Goal: Information Seeking & Learning: Learn about a topic

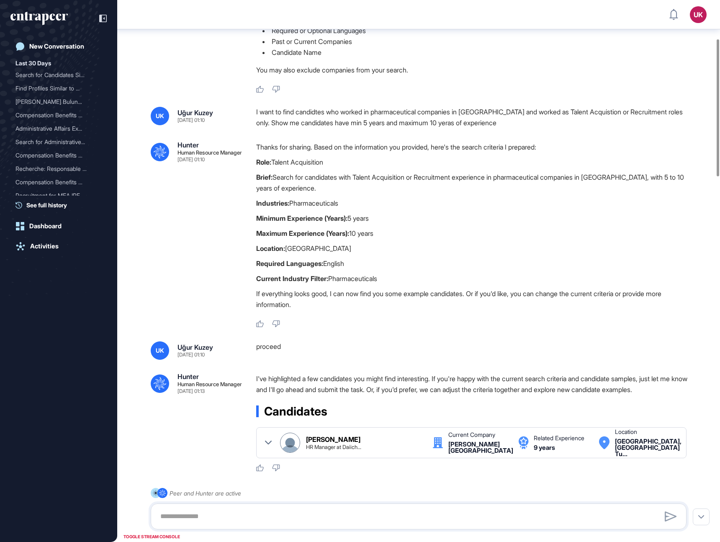
scroll to position [154, 0]
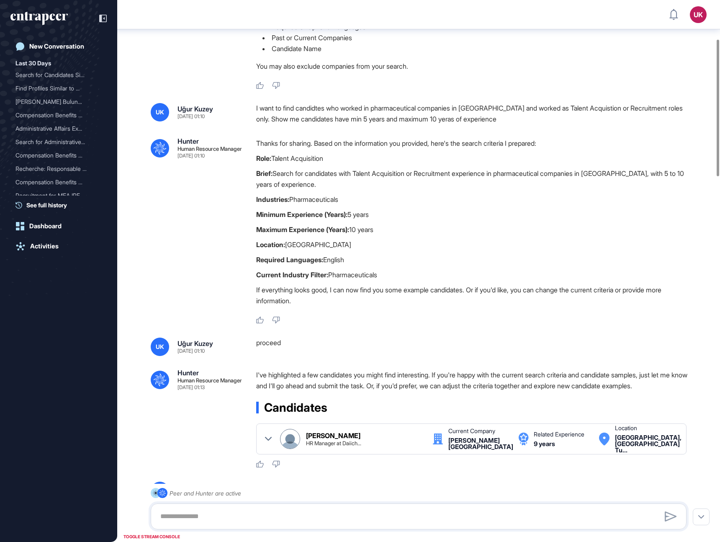
click at [374, 109] on div "I want to find candidtes who worked in pharmaceutical companies in [GEOGRAPHIC_…" at bounding box center [474, 113] width 437 height 21
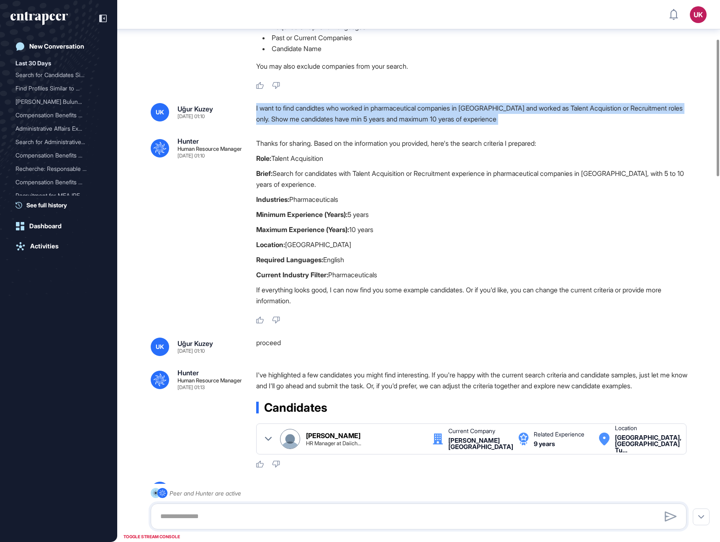
click at [374, 109] on div "I want to find candidtes who worked in pharmaceutical companies in [GEOGRAPHIC_…" at bounding box center [474, 113] width 437 height 21
copy div "I want to find candidtes who worked in pharmaceutical companies in [GEOGRAPHIC_…"
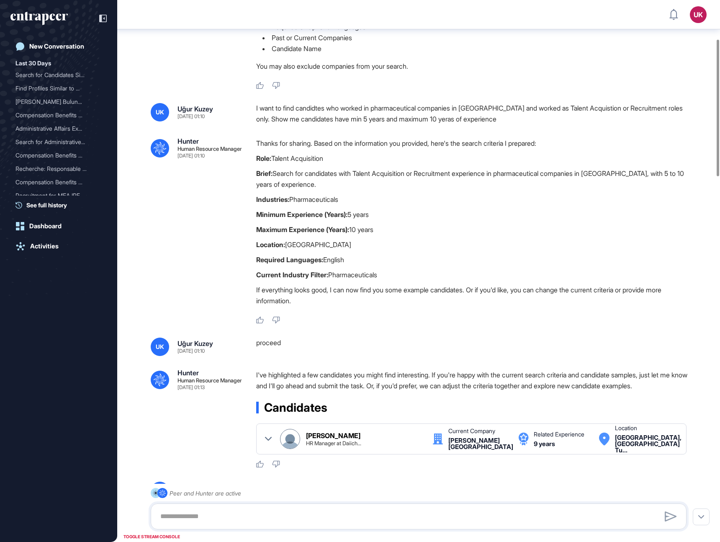
click at [361, 112] on div "I want to find candidtes who worked in pharmaceutical companies in [GEOGRAPHIC_…" at bounding box center [474, 113] width 437 height 21
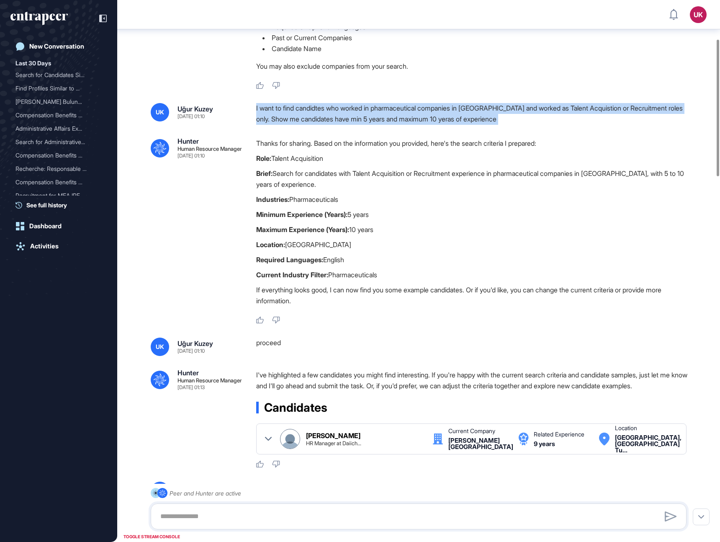
click at [361, 112] on div "I want to find candidtes who worked in pharmaceutical companies in [GEOGRAPHIC_…" at bounding box center [474, 113] width 437 height 21
copy div "I want to find candidtes who worked in pharmaceutical companies in [GEOGRAPHIC_…"
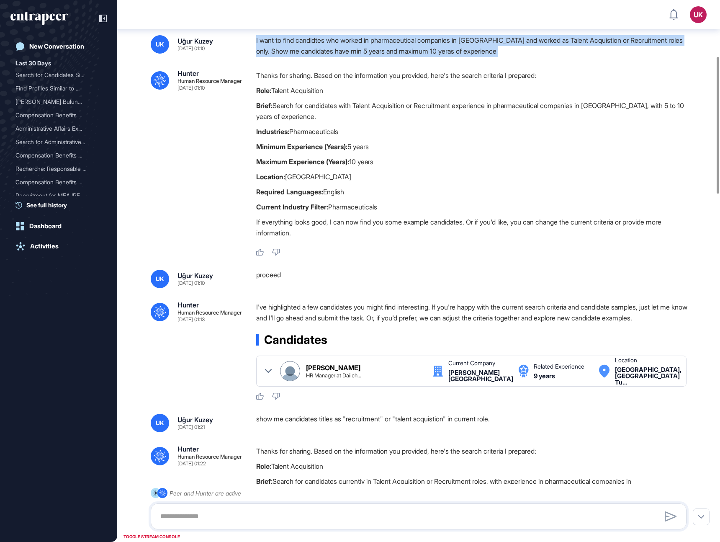
scroll to position [223, 0]
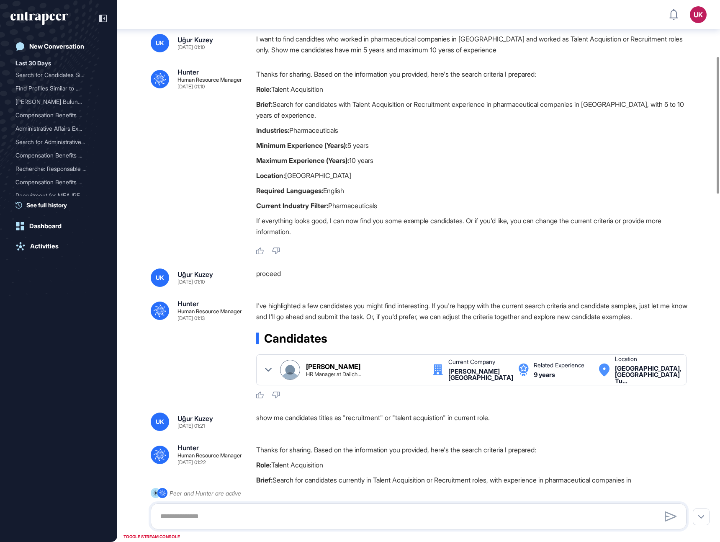
click at [269, 272] on div "proceed" at bounding box center [474, 277] width 437 height 18
copy div "proceed"
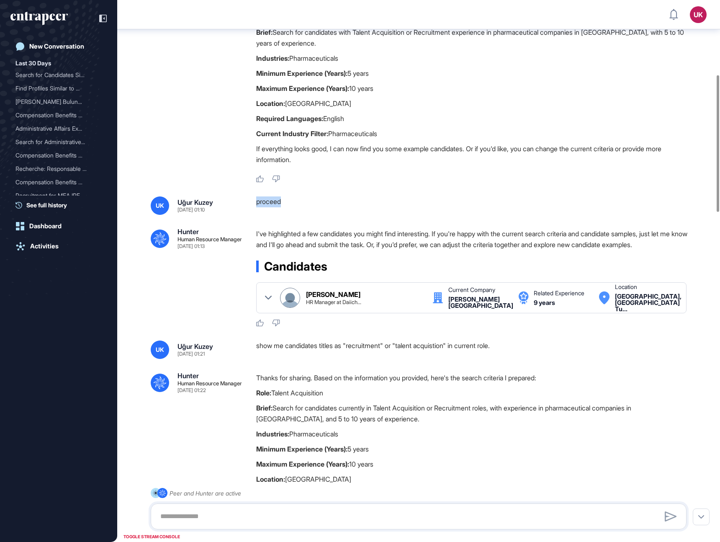
scroll to position [295, 0]
click at [274, 198] on div "proceed" at bounding box center [474, 204] width 437 height 18
click at [267, 200] on div "proceed" at bounding box center [474, 204] width 437 height 18
copy div "proceed"
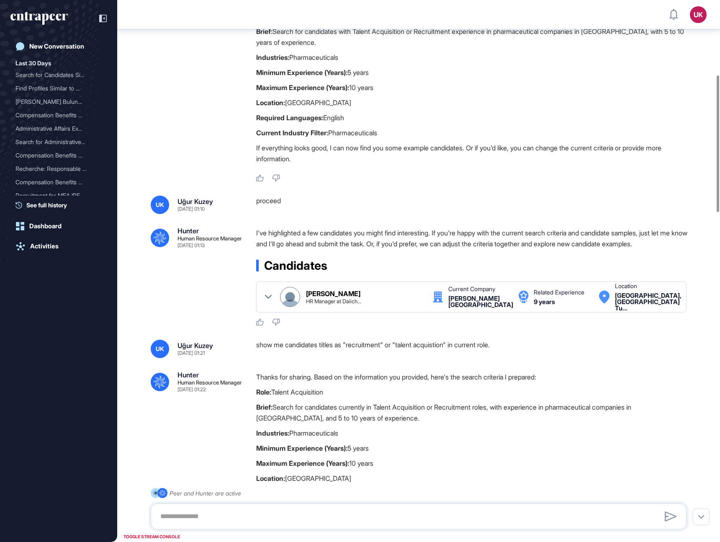
click at [332, 231] on p "I've highlighted a few candidates you might find interesting. If you're happy w…" at bounding box center [474, 238] width 437 height 22
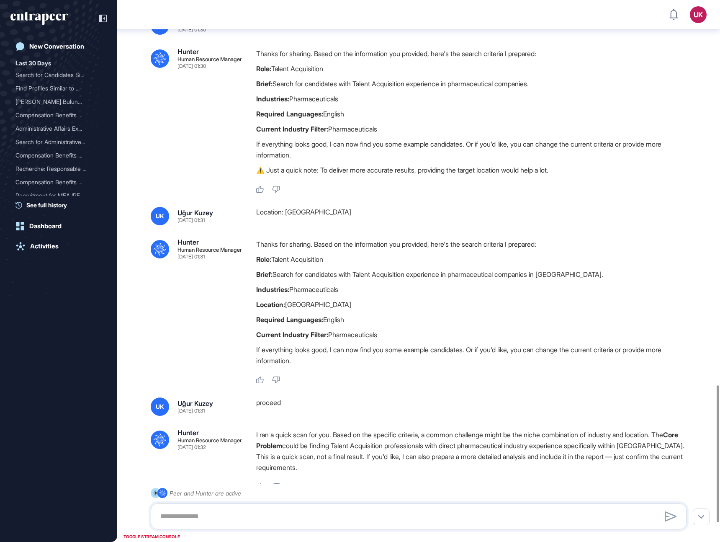
scroll to position [1455, 0]
